Goal: Task Accomplishment & Management: Manage account settings

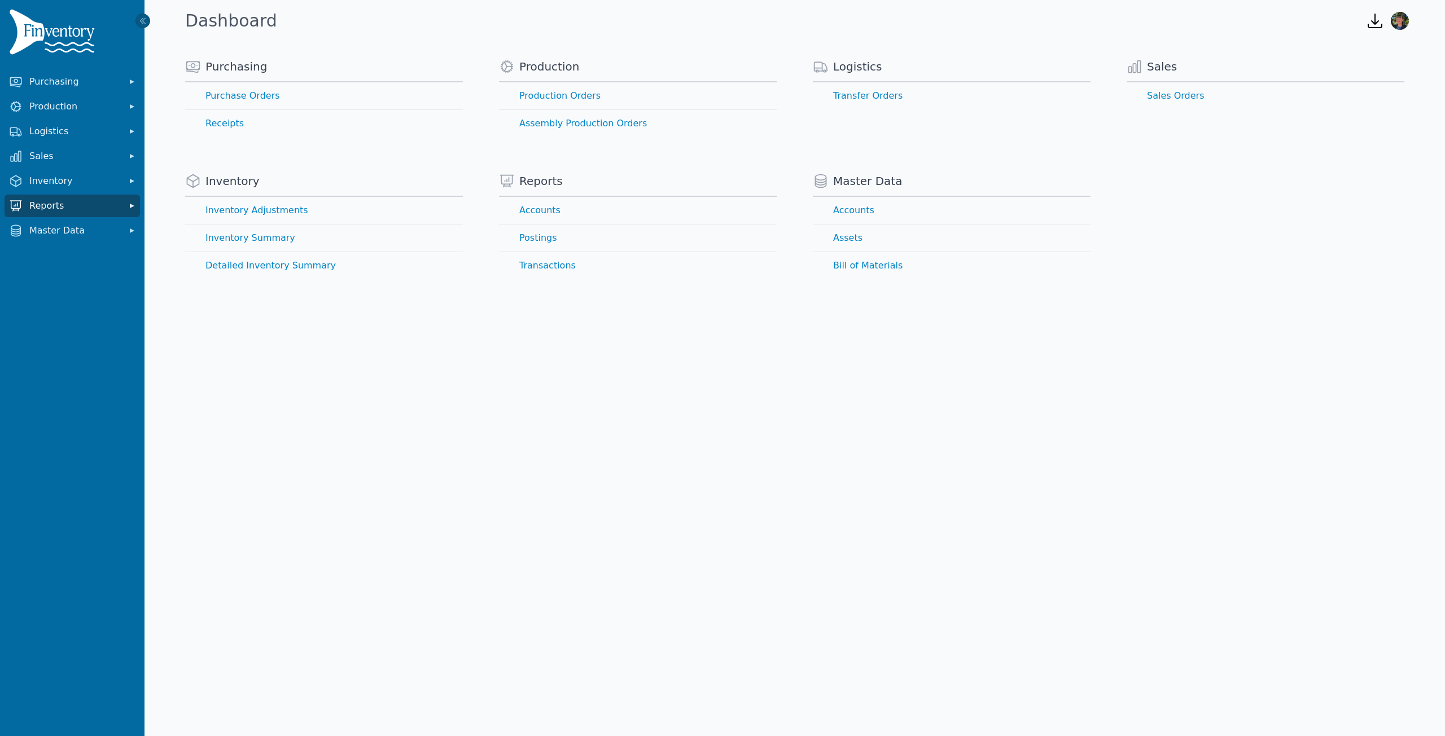
click at [122, 205] on button "Reports" at bounding box center [72, 206] width 135 height 23
click at [43, 228] on link "Accounts" at bounding box center [72, 231] width 131 height 23
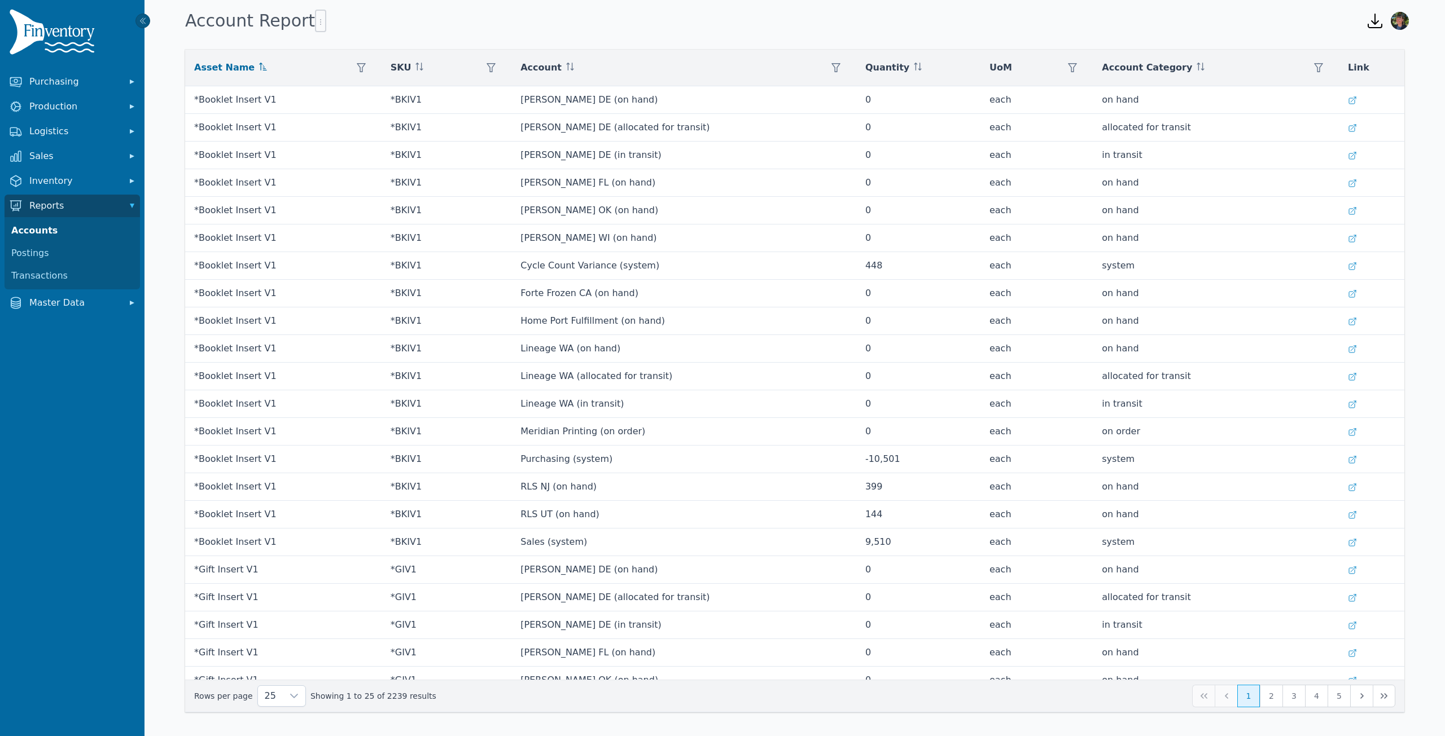
click at [259, 65] on icon at bounding box center [263, 67] width 8 height 8
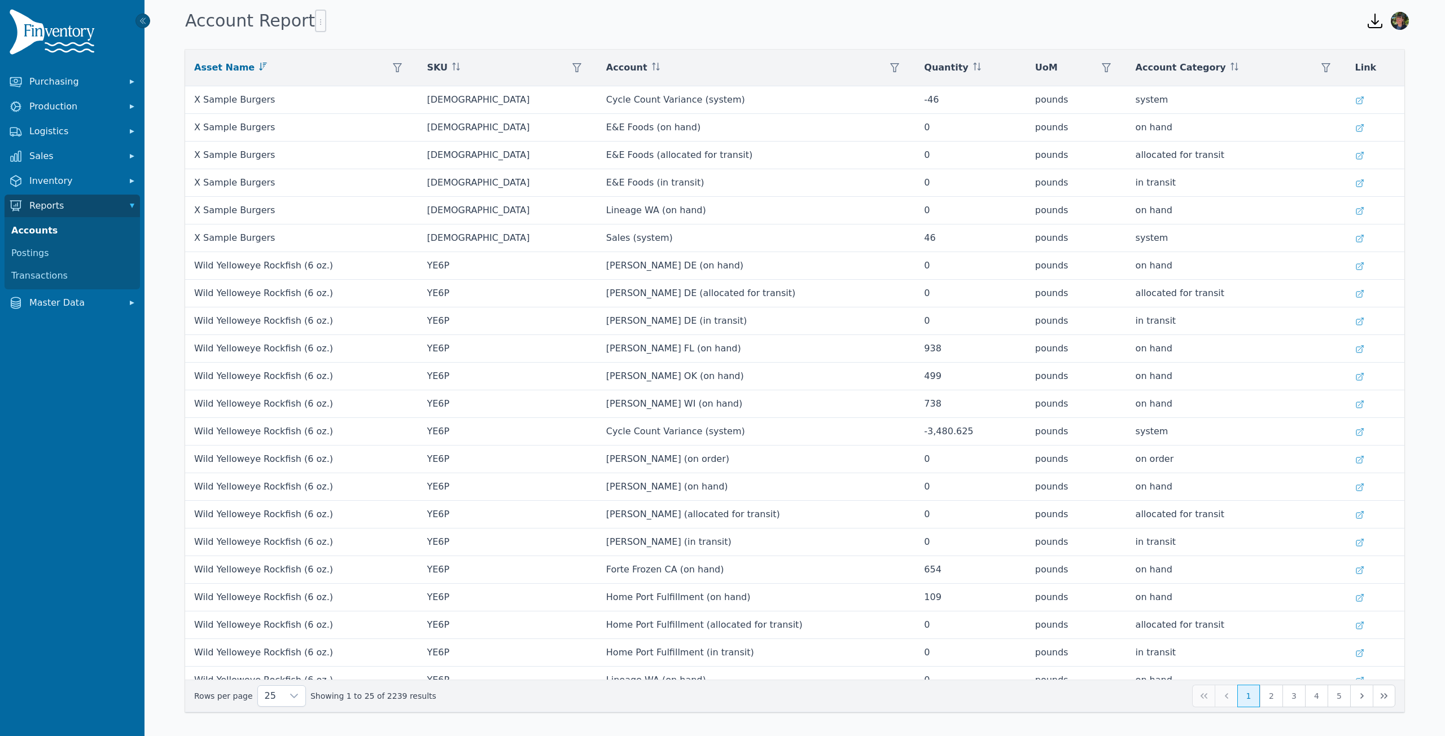
click at [259, 67] on icon at bounding box center [263, 67] width 8 height 8
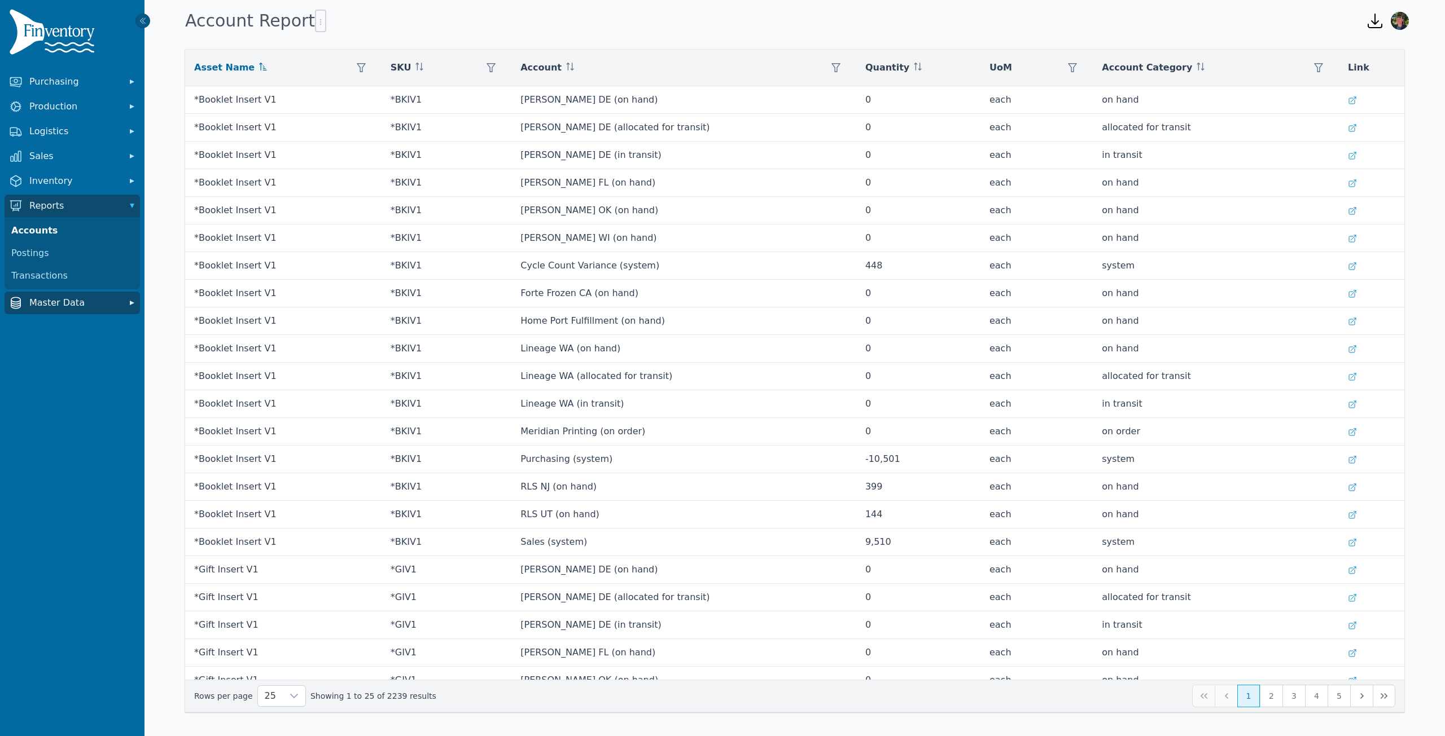
click at [122, 299] on button "Master Data" at bounding box center [72, 303] width 135 height 23
click at [48, 300] on span "Master Data" at bounding box center [74, 303] width 90 height 14
click at [45, 327] on link "Accounts" at bounding box center [72, 328] width 131 height 23
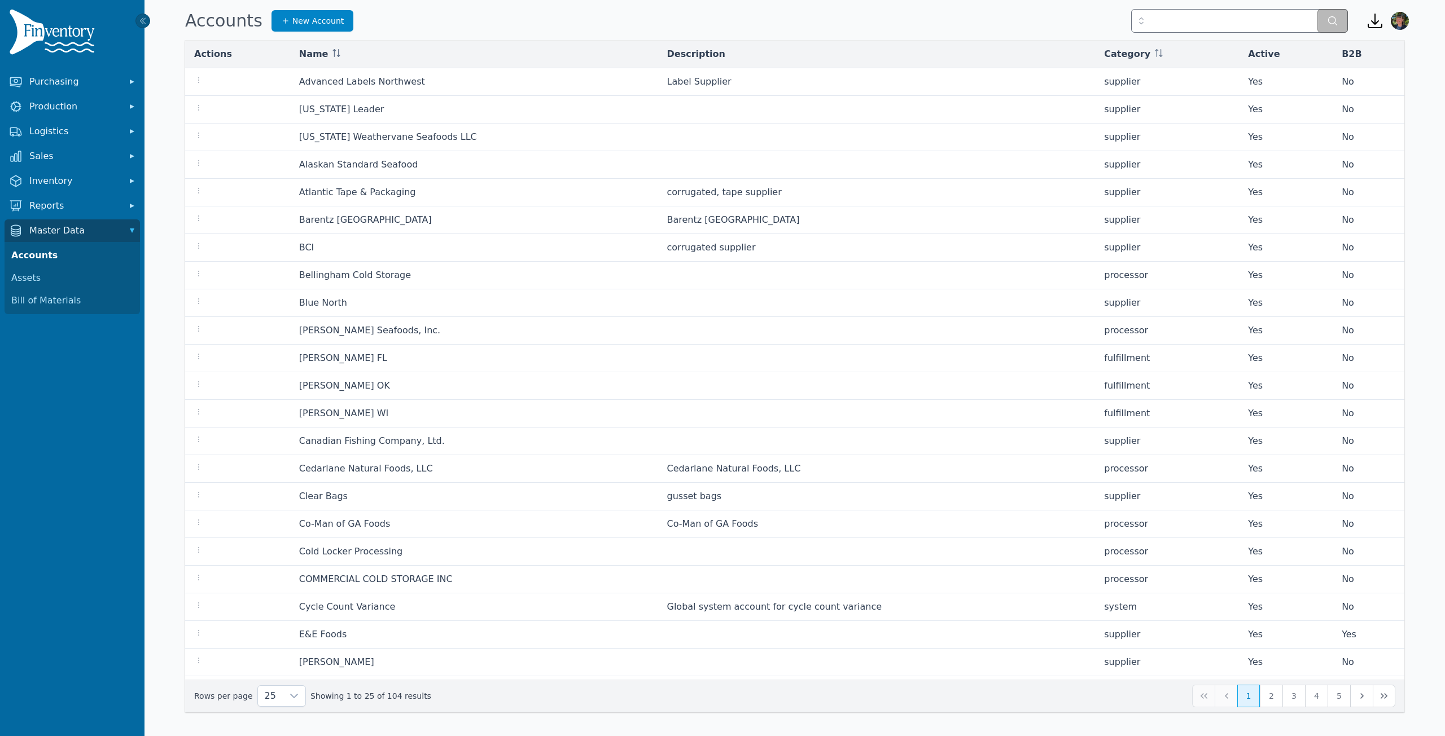
click at [418, 25] on div "Accounts New Account" at bounding box center [766, 21] width 1171 height 30
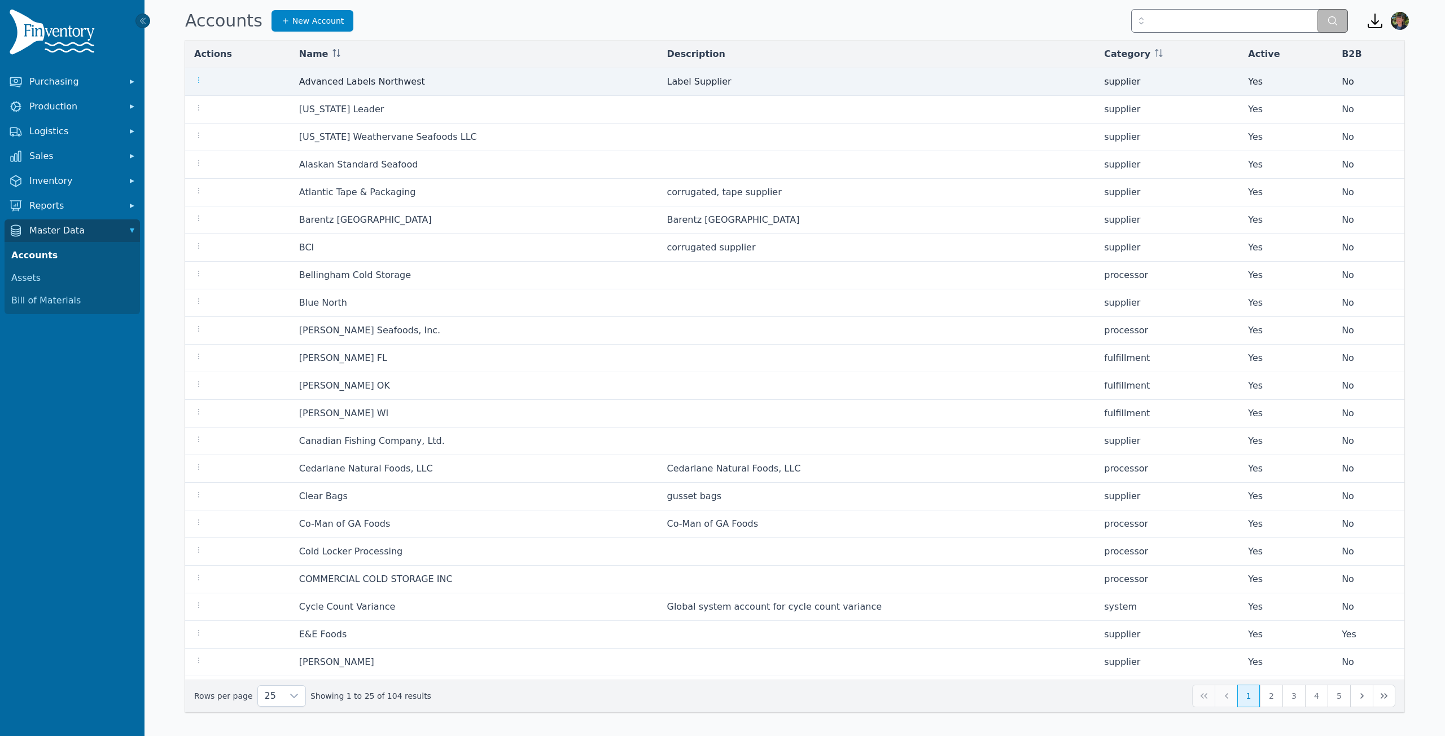
click at [199, 81] on icon "button" at bounding box center [198, 80] width 9 height 9
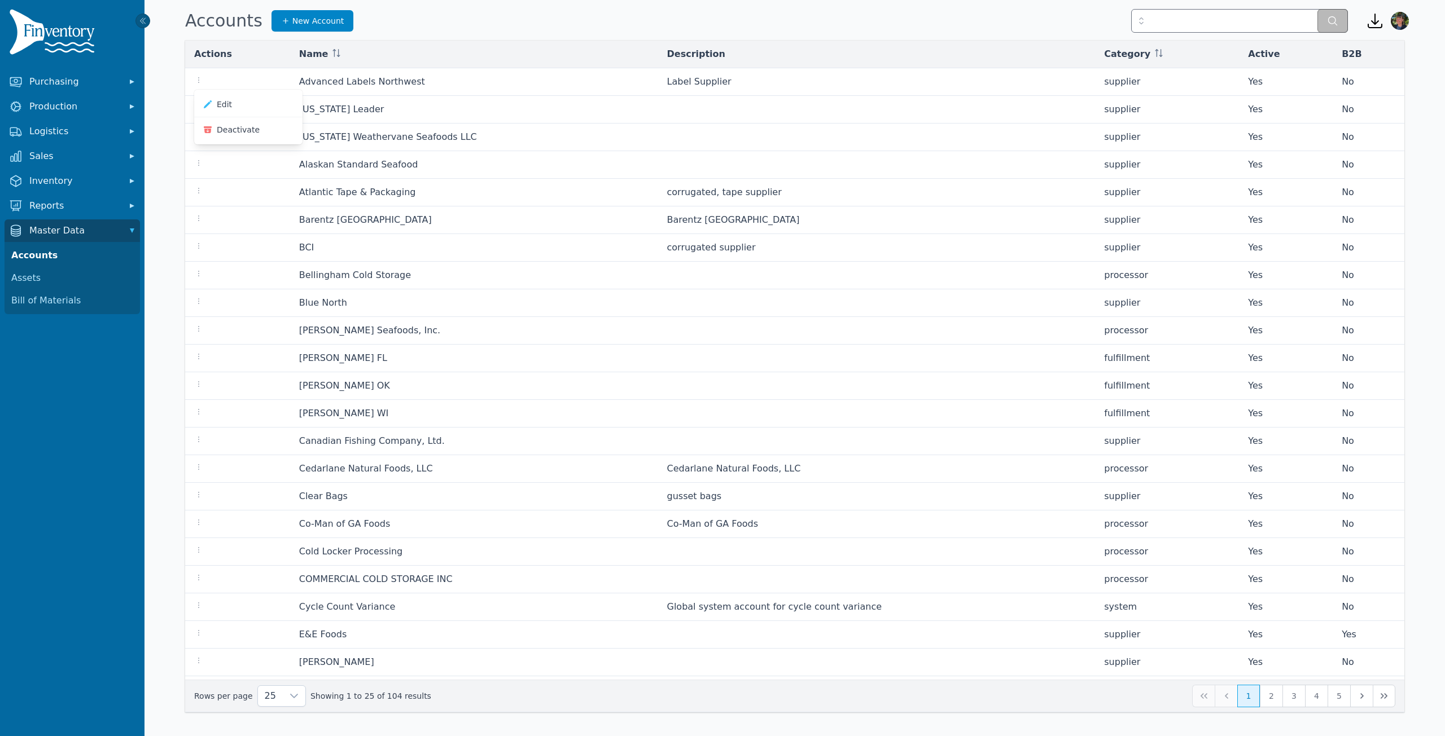
click at [501, 21] on div "Accounts New Account" at bounding box center [766, 21] width 1171 height 30
click at [1371, 19] on icon "button" at bounding box center [1375, 21] width 18 height 18
click at [1049, 14] on div "Accounts New Account" at bounding box center [766, 21] width 1171 height 30
click at [85, 208] on span "Reports" at bounding box center [74, 206] width 90 height 14
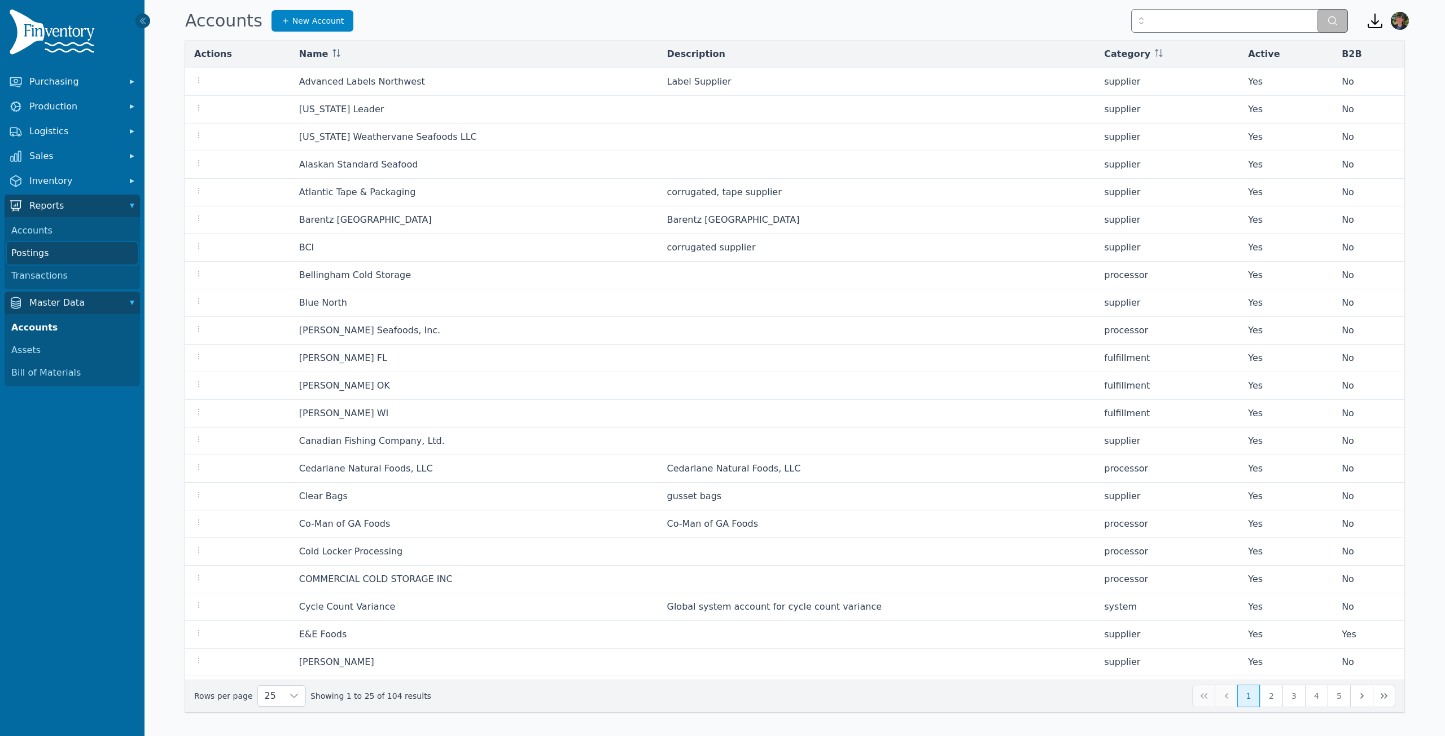
click at [40, 248] on link "Postings" at bounding box center [72, 253] width 131 height 23
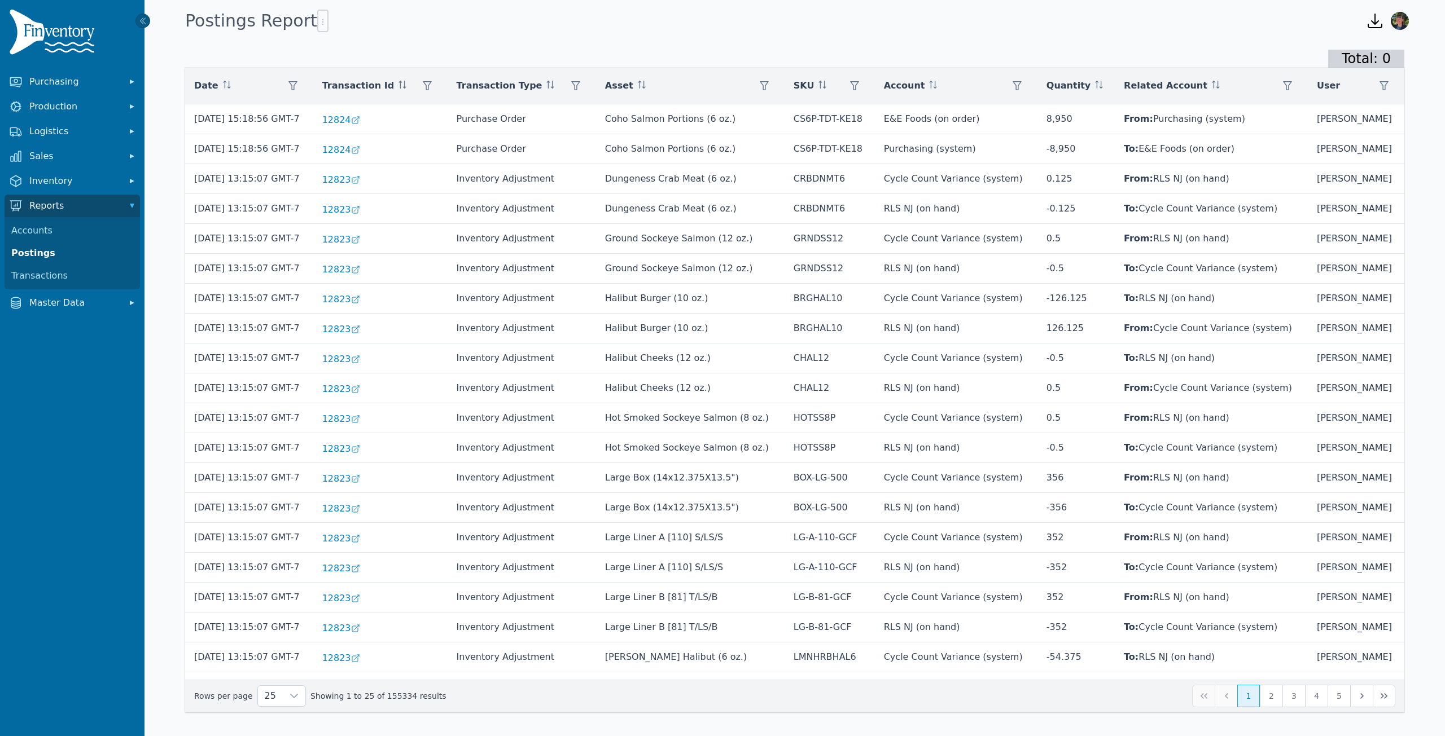
click at [76, 389] on nav "Purchasing Production Logistics Sales Inventory Reports Accounts Postings Trans…" at bounding box center [72, 404] width 144 height 666
click at [84, 308] on span "Master Data" at bounding box center [74, 303] width 90 height 14
click at [36, 323] on link "Accounts" at bounding box center [72, 328] width 131 height 23
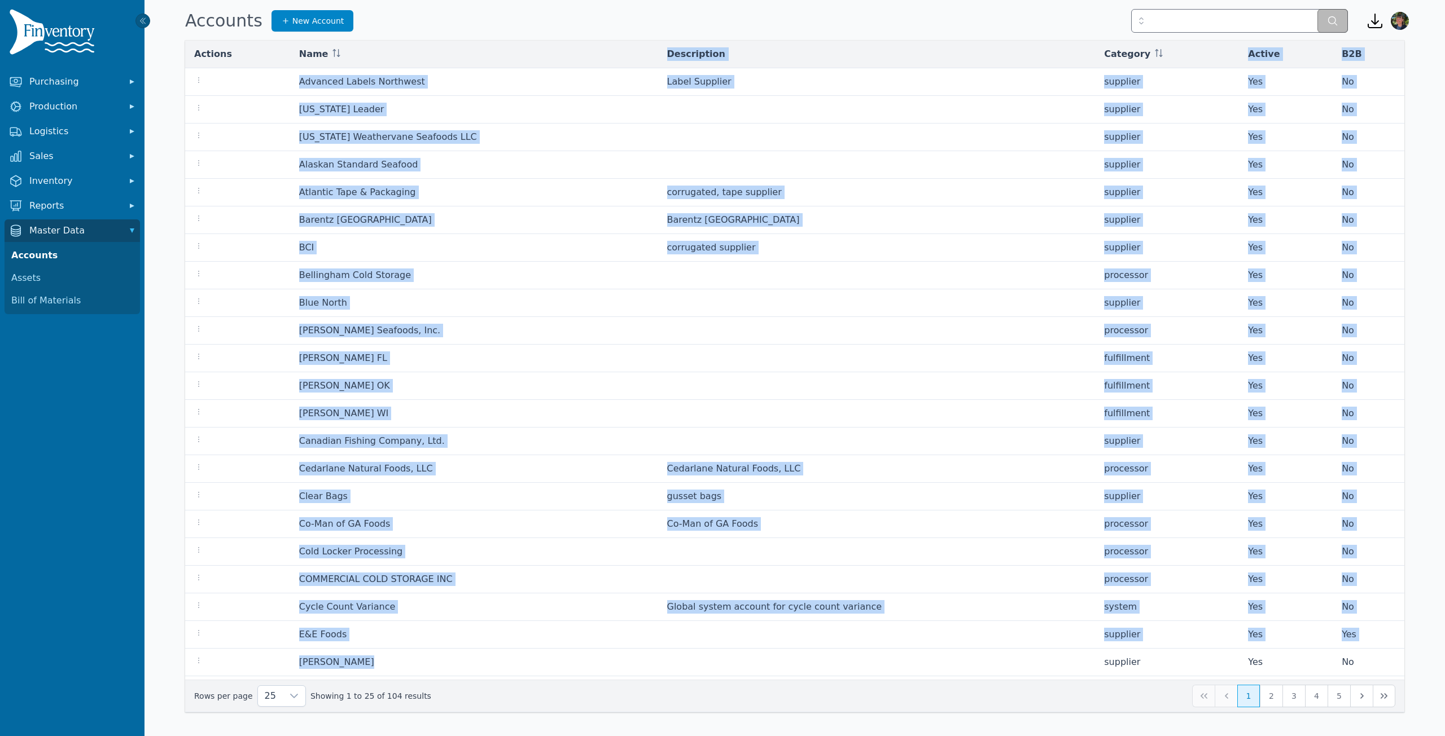
scroll to position [80, 0]
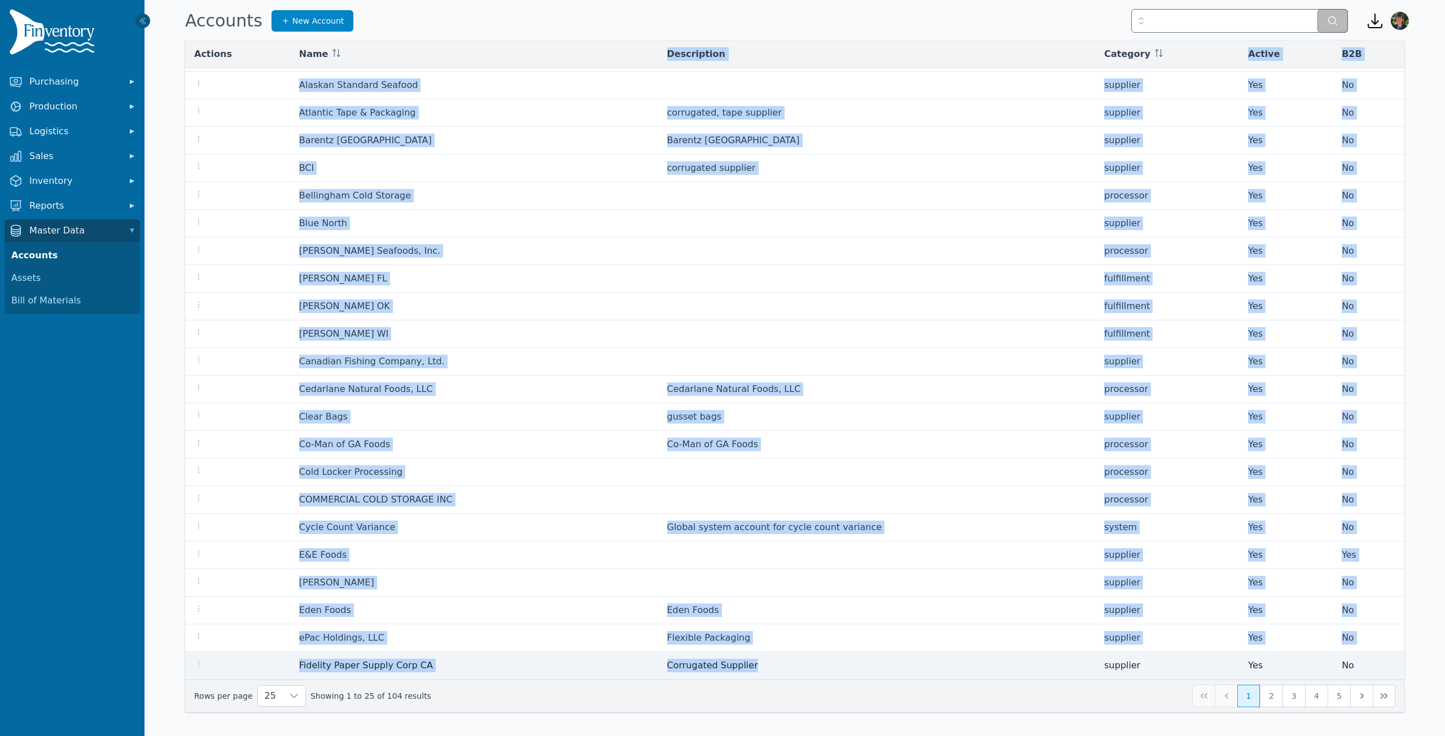
drag, startPoint x: 280, startPoint y: 47, endPoint x: 1025, endPoint y: 672, distance: 971.4
click at [1025, 672] on table "Actions Name Description Category Active B2B Advanced Labels Northwest Label Su…" at bounding box center [794, 320] width 1219 height 719
click at [289, 699] on icon at bounding box center [293, 696] width 9 height 9
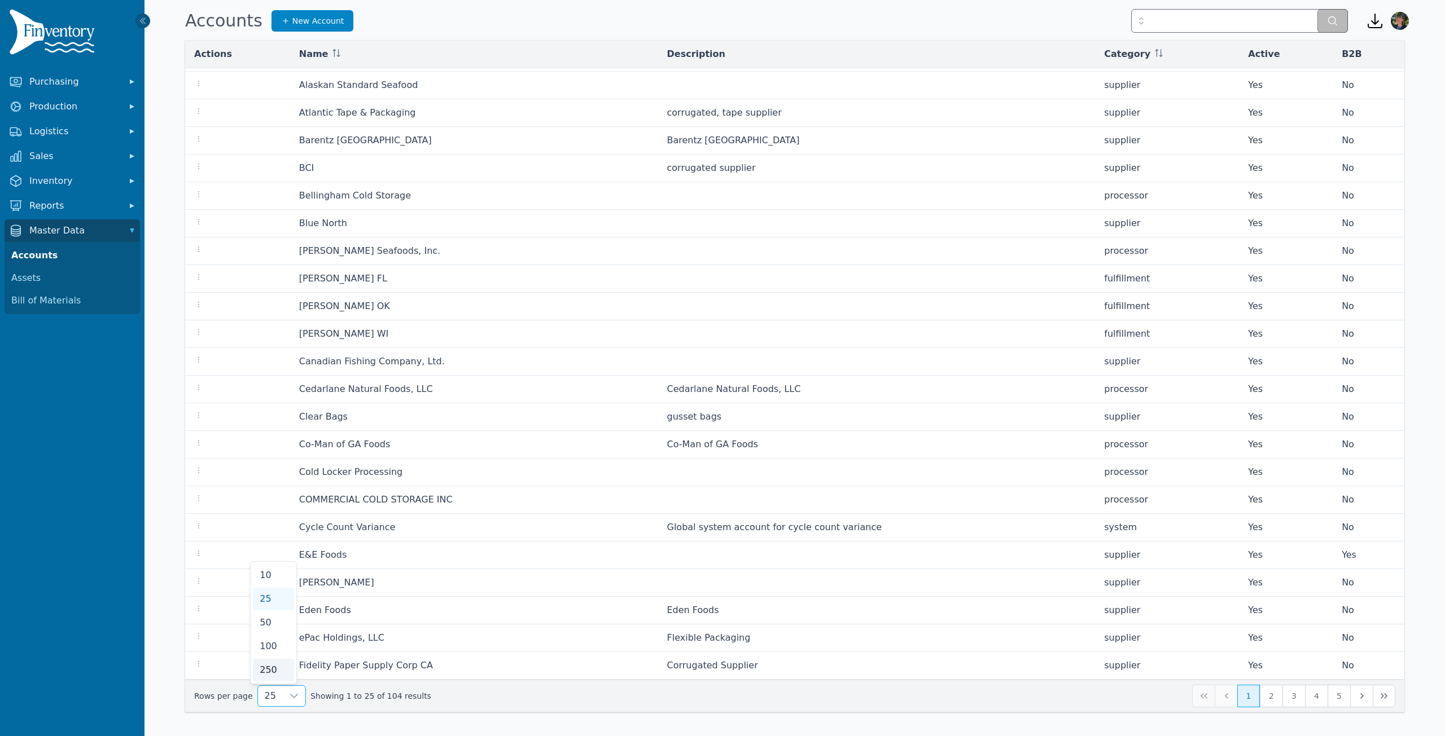
click at [274, 670] on span "250" at bounding box center [268, 671] width 17 height 14
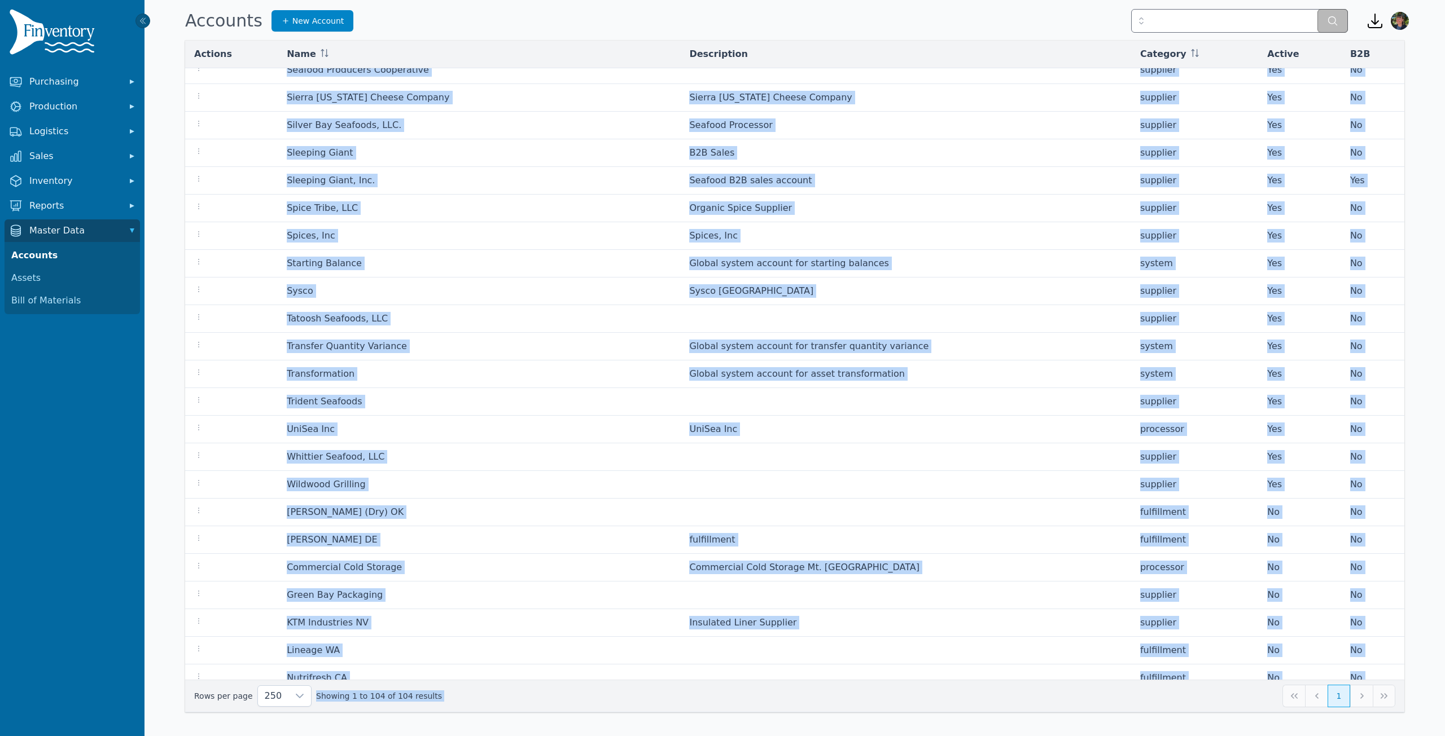
scroll to position [2264, 0]
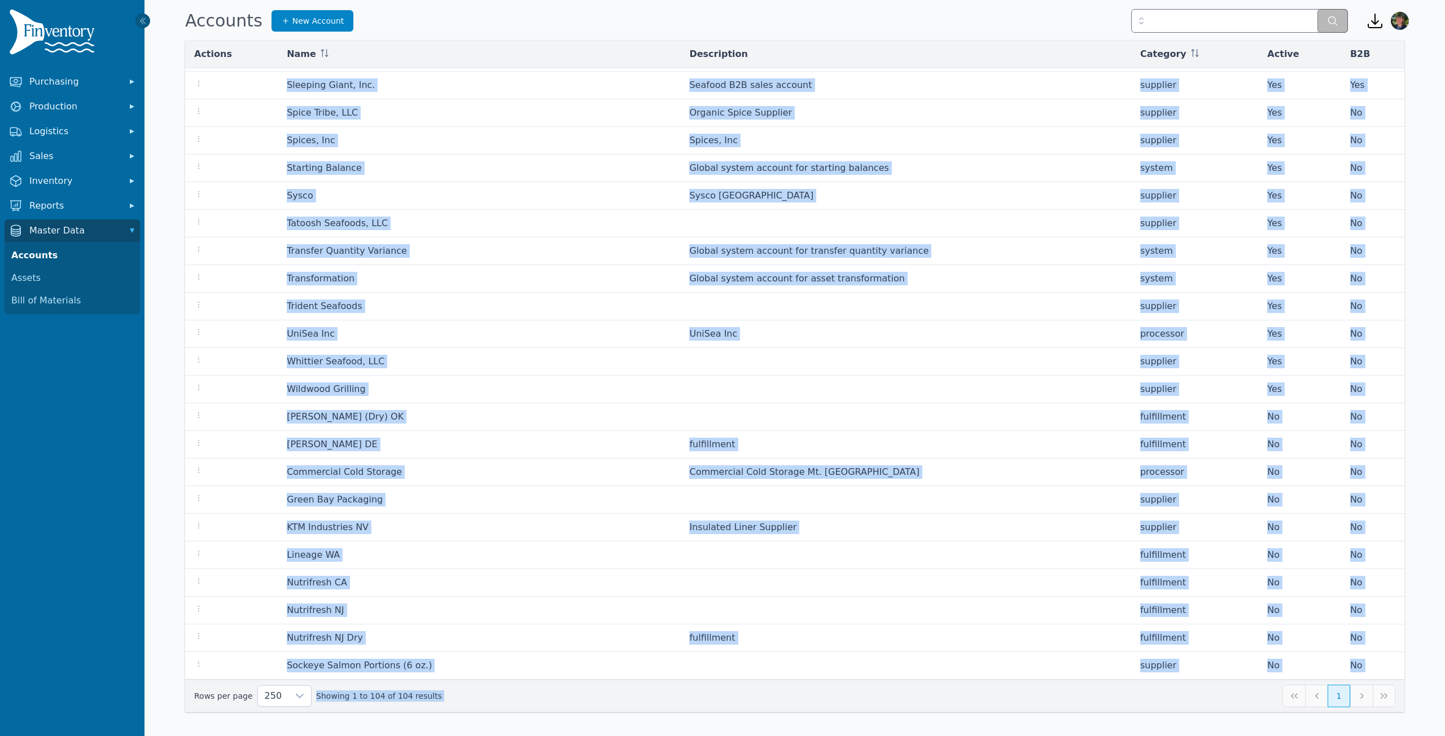
drag, startPoint x: 274, startPoint y: 72, endPoint x: 960, endPoint y: 763, distance: 974.0
click at [960, 736] on html "Purchasing Production Logistics Sales Inventory Reports Master Data Accounts As…" at bounding box center [722, 368] width 1445 height 736
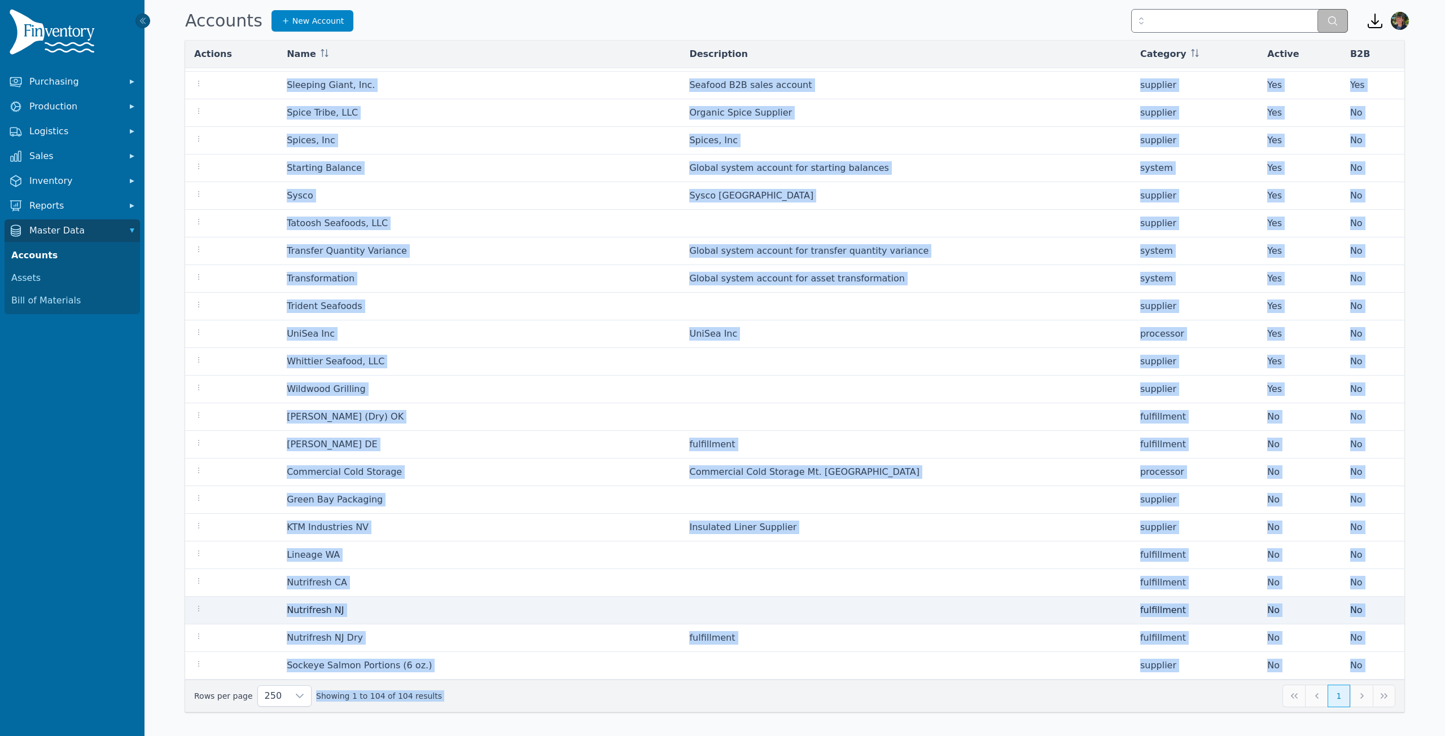
copy body "Advanced Labels Northwest Label Supplier supplier Yes No [US_STATE] Leader supp…"
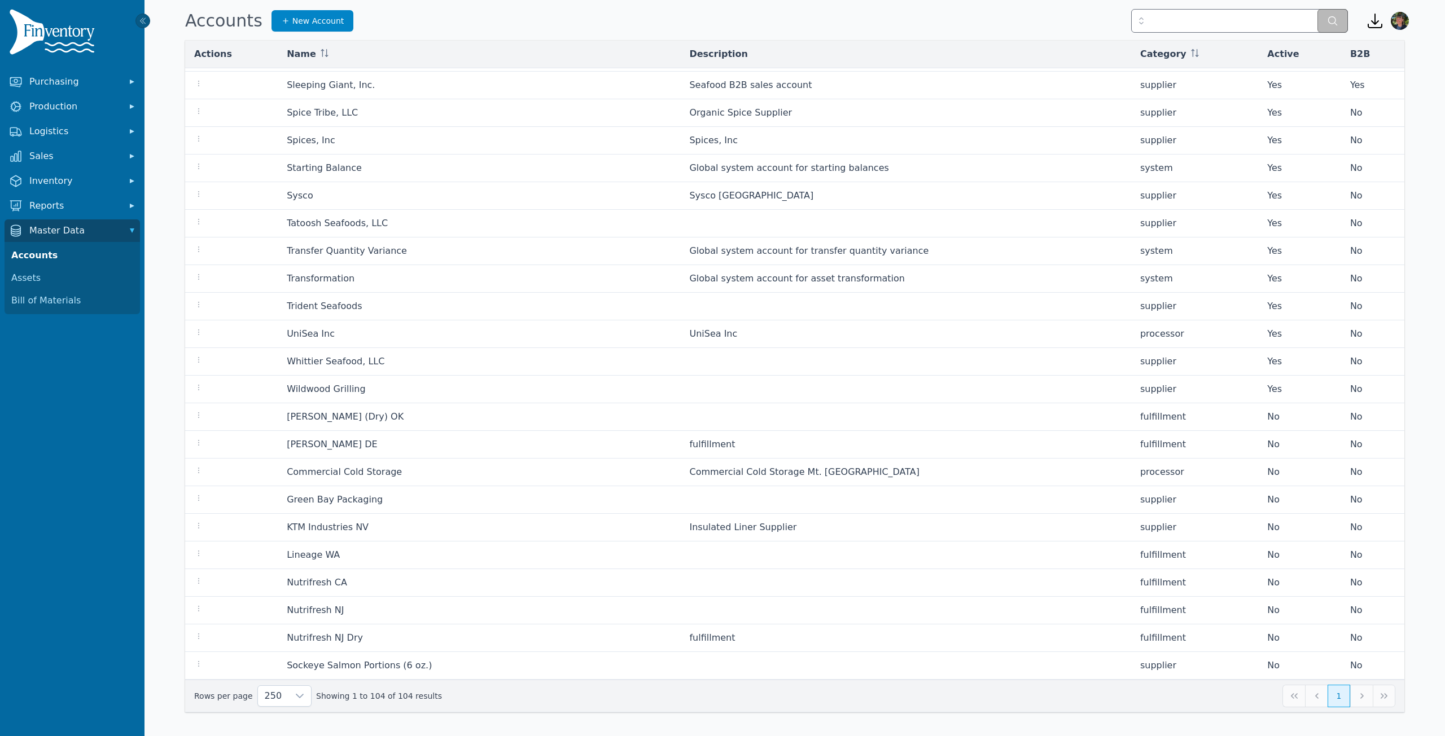
click at [416, 19] on div "Accounts New Account" at bounding box center [766, 21] width 1171 height 30
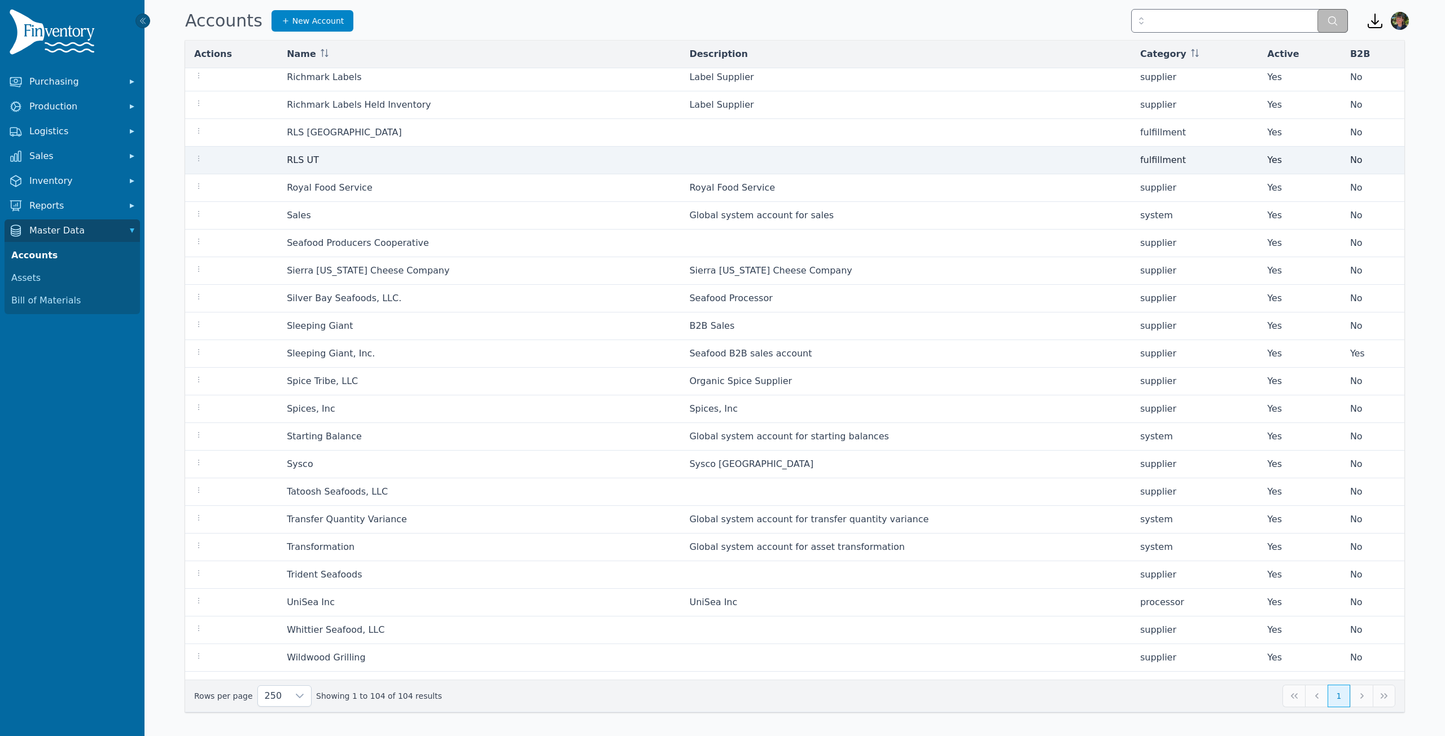
scroll to position [1982, 0]
